Goal: Information Seeking & Learning: Learn about a topic

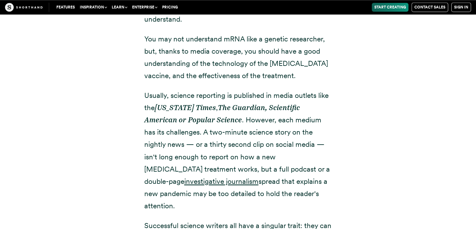
scroll to position [814, 0]
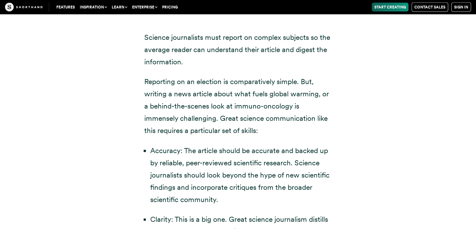
click at [225, 144] on li "Accuracy: The article should be accurate and backed up by reliable, peer-review…" at bounding box center [241, 174] width 182 height 61
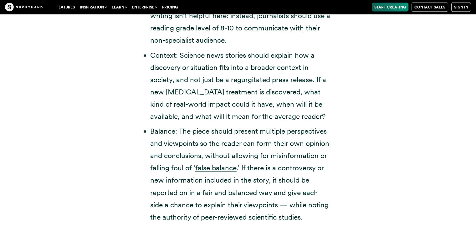
scroll to position [1445, 0]
click at [212, 163] on link "false balance" at bounding box center [215, 167] width 41 height 9
click at [177, 125] on li "Balance: The piece should present multiple perspectives and viewpoints so the r…" at bounding box center [241, 174] width 182 height 98
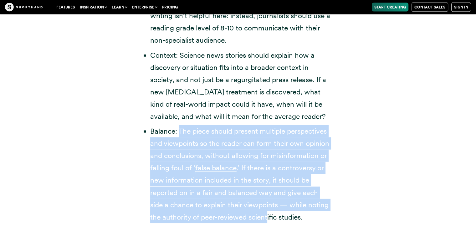
drag, startPoint x: 180, startPoint y: 116, endPoint x: 267, endPoint y: 209, distance: 127.8
click at [267, 209] on li "Balance: The piece should present multiple perspectives and viewpoints so the r…" at bounding box center [241, 174] width 182 height 98
drag, startPoint x: 286, startPoint y: 206, endPoint x: 313, endPoint y: 205, distance: 27.6
drag, startPoint x: 313, startPoint y: 205, endPoint x: 268, endPoint y: 196, distance: 45.9
click at [268, 196] on li "Balance: The piece should present multiple perspectives and viewpoints so the r…" at bounding box center [241, 174] width 182 height 98
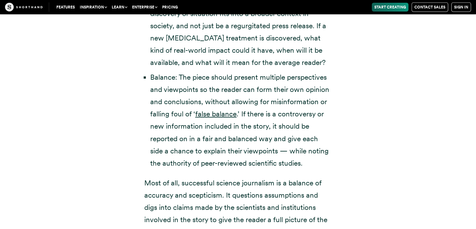
click at [220, 177] on p "Most of all, successful science journalism is a balance of accuracy and sceptic…" at bounding box center [238, 207] width 188 height 61
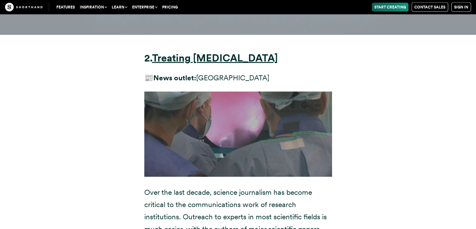
scroll to position [3708, 0]
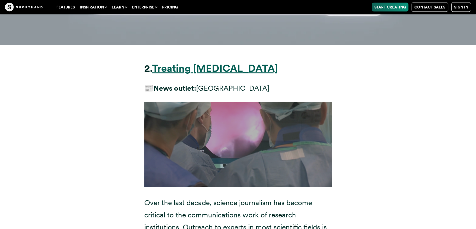
click at [199, 62] on strong "Treating [MEDICAL_DATA]" at bounding box center [215, 68] width 126 height 12
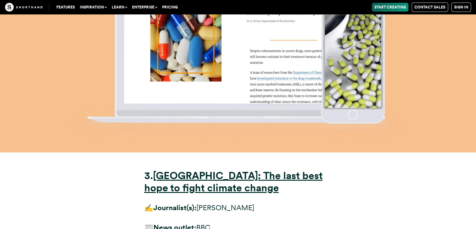
scroll to position [4576, 0]
